Goal: Task Accomplishment & Management: Manage account settings

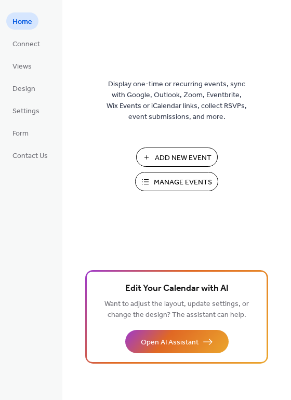
click at [189, 182] on span "Manage Events" at bounding box center [183, 182] width 58 height 11
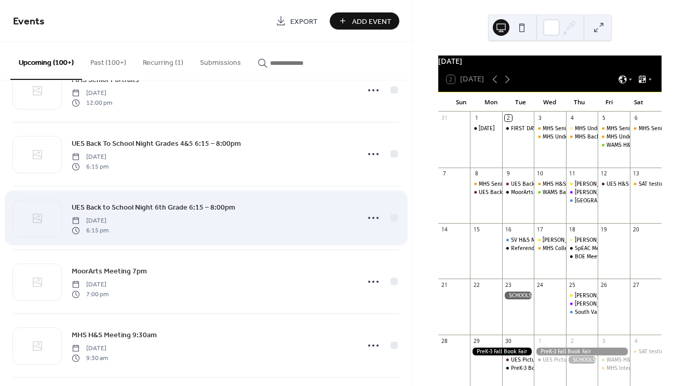
scroll to position [627, 0]
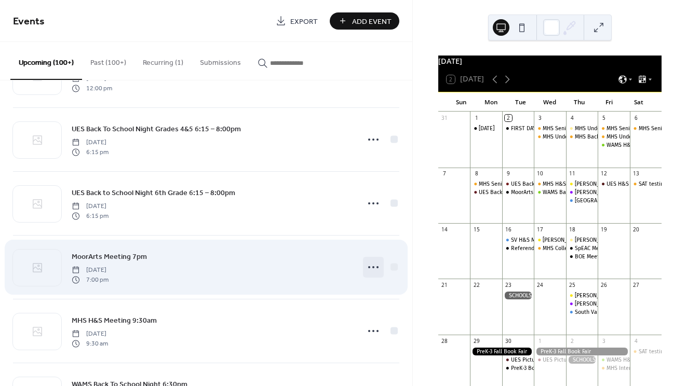
click at [372, 267] on circle at bounding box center [373, 267] width 2 height 2
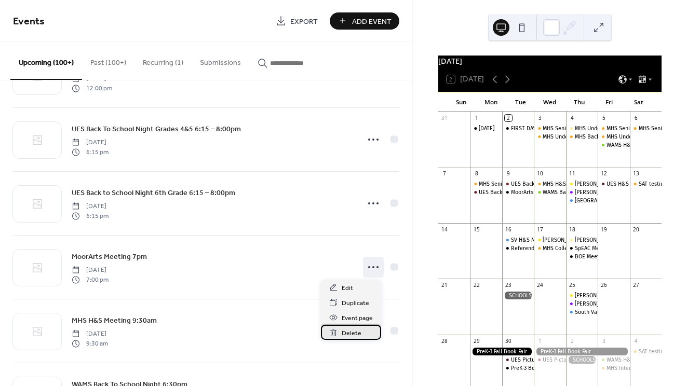
click at [346, 335] on span "Delete" at bounding box center [352, 333] width 20 height 11
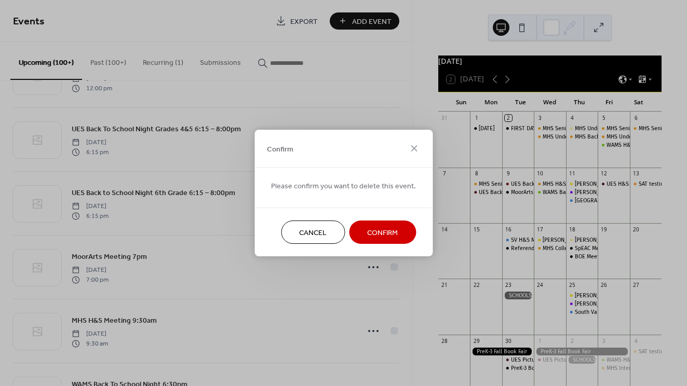
click at [381, 235] on span "Confirm" at bounding box center [382, 233] width 31 height 11
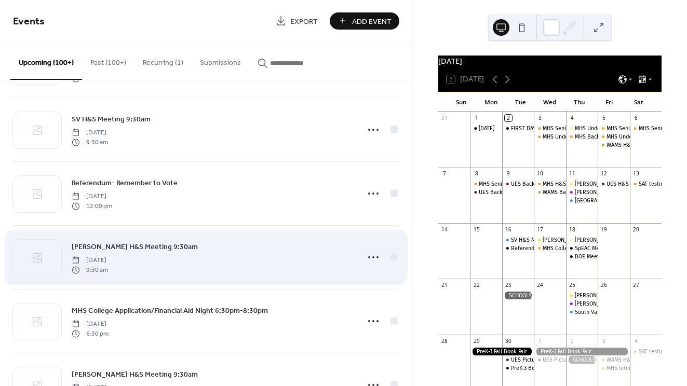
scroll to position [1212, 0]
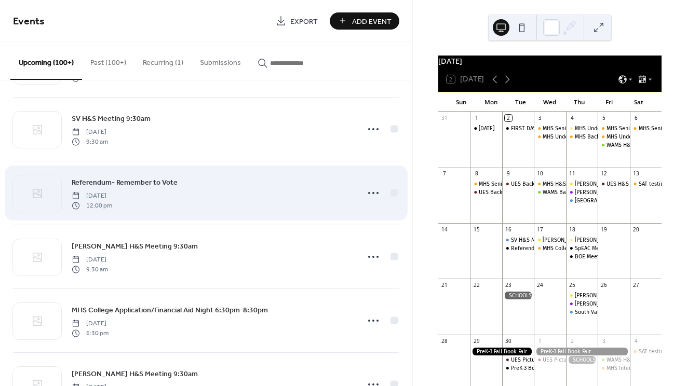
click at [157, 181] on span "Referendum- Remember to Vote" at bounding box center [125, 183] width 106 height 11
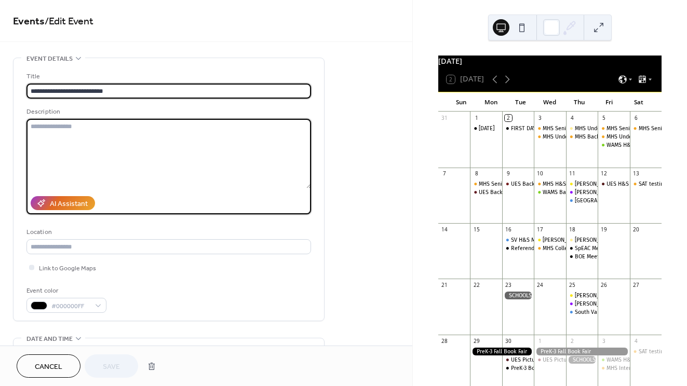
click at [157, 181] on textarea at bounding box center [168, 154] width 285 height 70
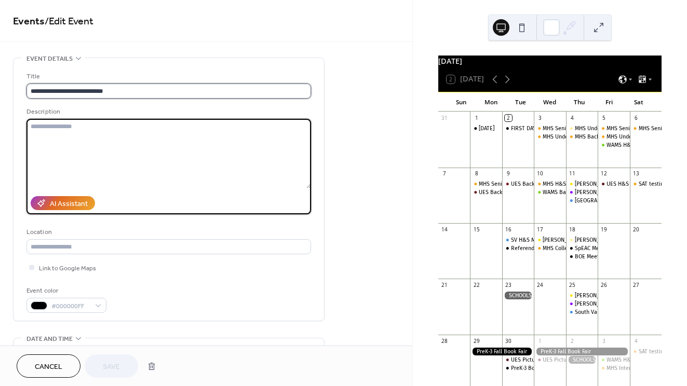
click at [65, 91] on input "**********" at bounding box center [168, 91] width 285 height 15
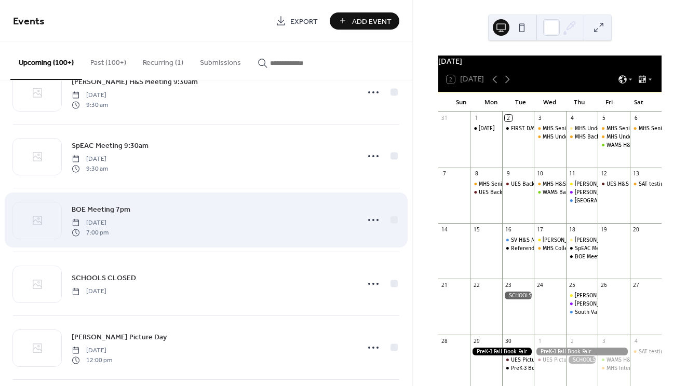
scroll to position [1507, 0]
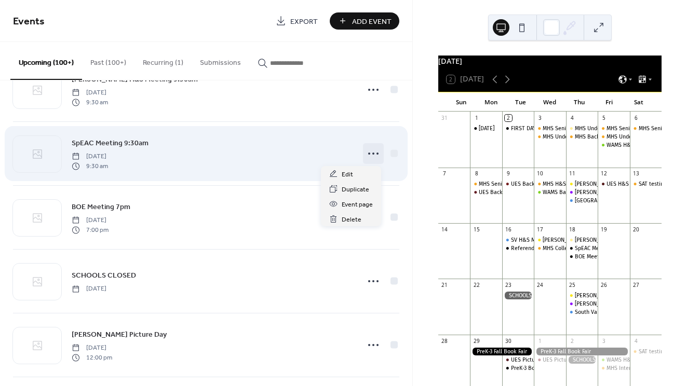
click at [376, 154] on icon at bounding box center [373, 153] width 17 height 17
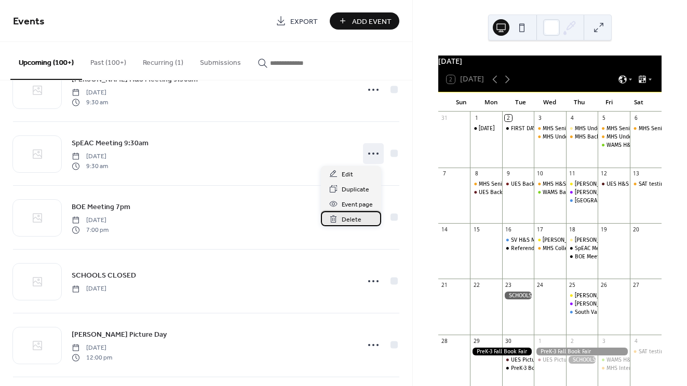
click at [355, 220] on span "Delete" at bounding box center [352, 219] width 20 height 11
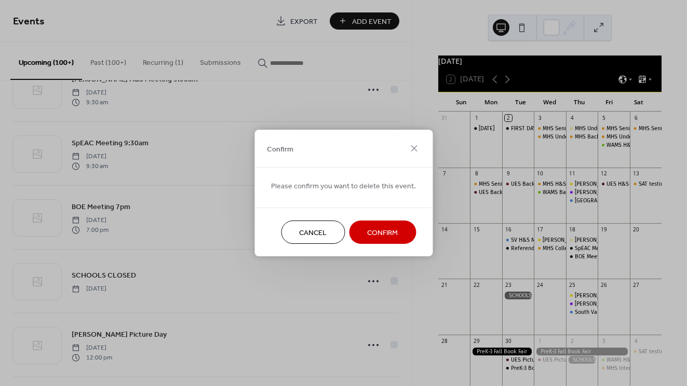
click at [379, 232] on span "Confirm" at bounding box center [382, 233] width 31 height 11
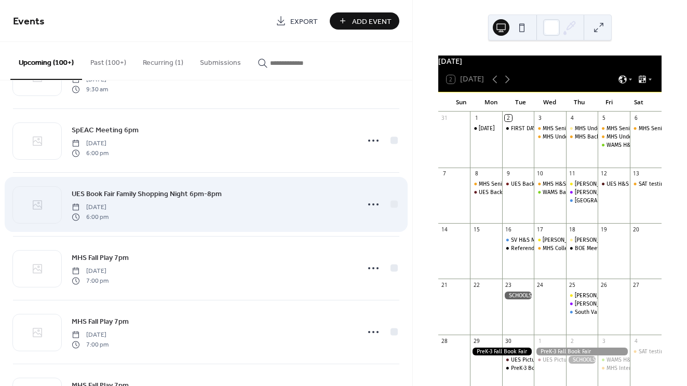
scroll to position [3117, 0]
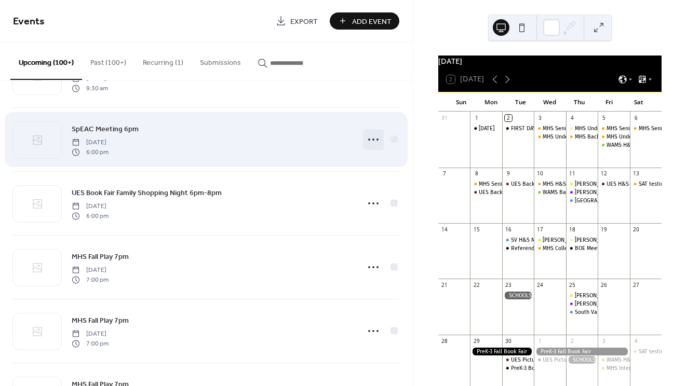
click at [367, 140] on icon at bounding box center [373, 139] width 17 height 17
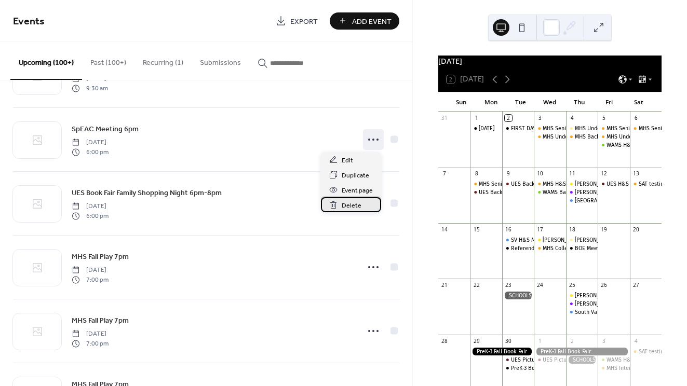
click at [352, 206] on span "Delete" at bounding box center [352, 205] width 20 height 11
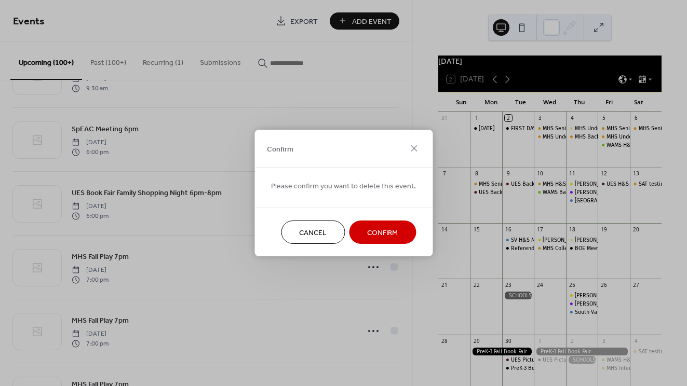
click at [374, 244] on button "Confirm" at bounding box center [382, 232] width 67 height 23
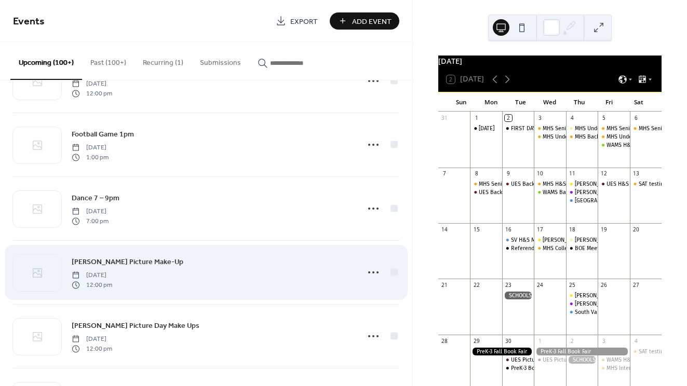
scroll to position [3747, 0]
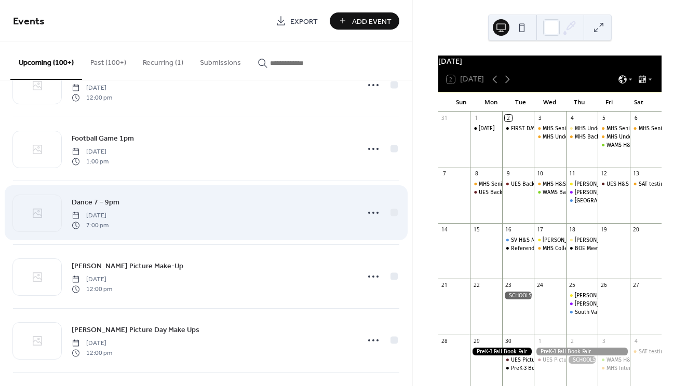
click at [103, 206] on span "Dance 7 – 9pm" at bounding box center [96, 202] width 48 height 11
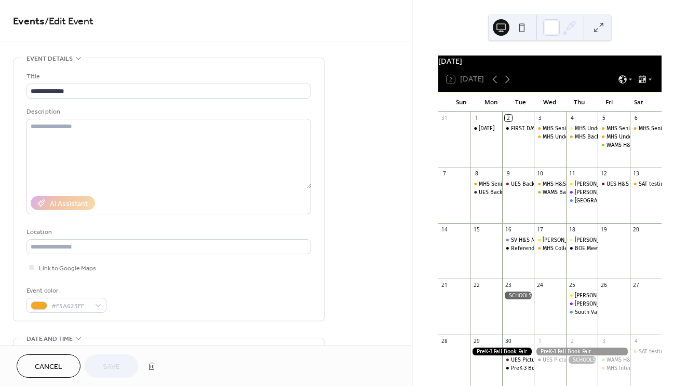
click at [103, 206] on div "AI Assistant" at bounding box center [168, 203] width 285 height 22
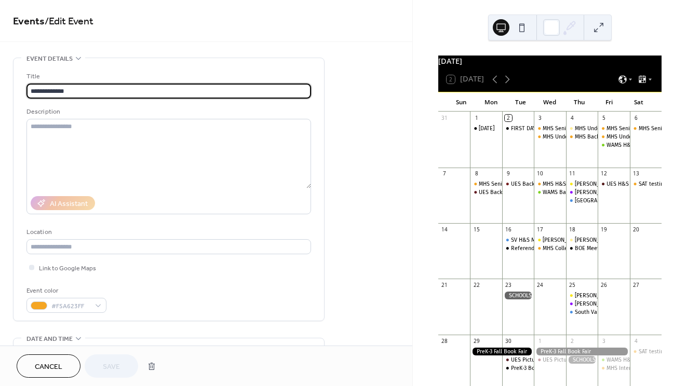
click at [96, 94] on input "**********" at bounding box center [168, 91] width 285 height 15
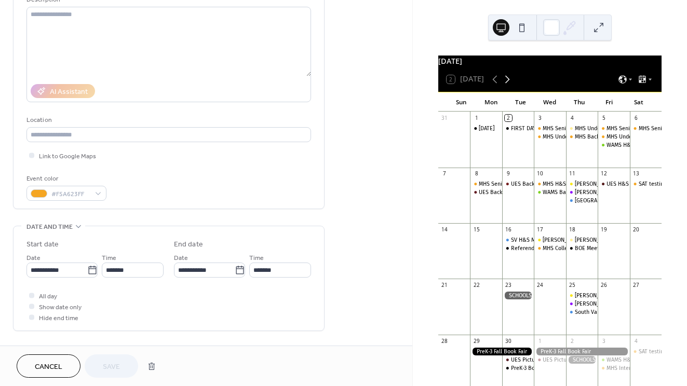
click at [509, 83] on icon at bounding box center [507, 79] width 5 height 8
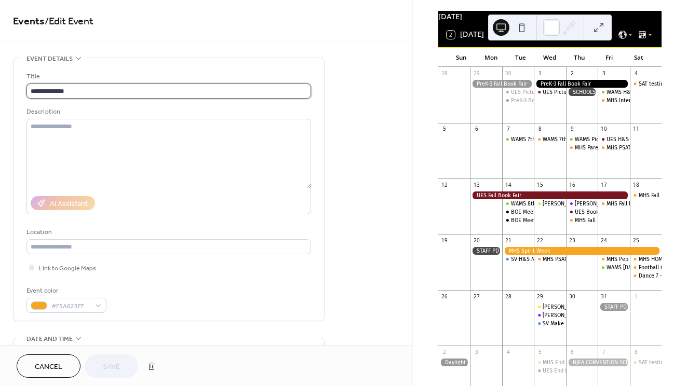
click at [30, 88] on input "**********" at bounding box center [168, 91] width 285 height 15
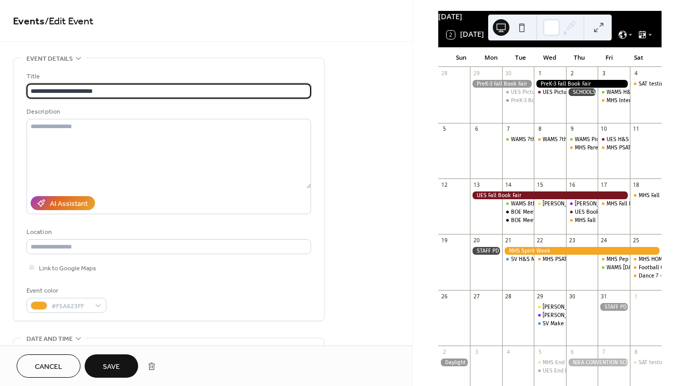
type input "**********"
click at [117, 364] on span "Save" at bounding box center [111, 367] width 17 height 11
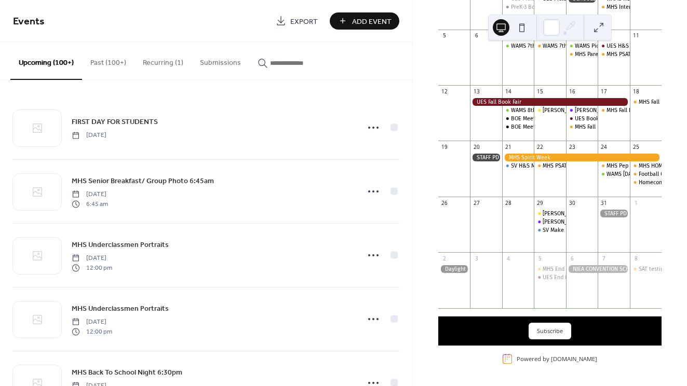
scroll to position [144, 0]
